Goal: Task Accomplishment & Management: Manage account settings

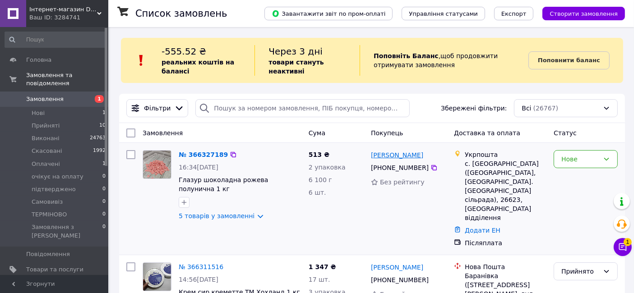
click at [397, 157] on link "Олена Косячук" at bounding box center [397, 155] width 52 height 9
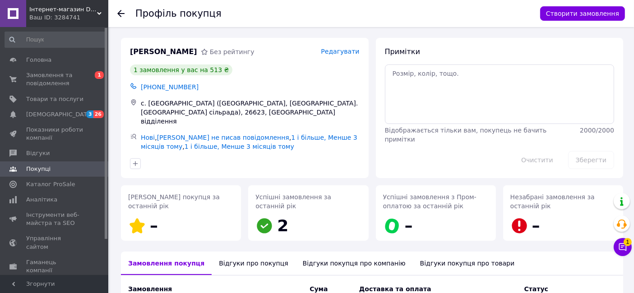
click at [121, 13] on use at bounding box center [120, 13] width 7 height 7
